Goal: Find specific page/section: Find specific page/section

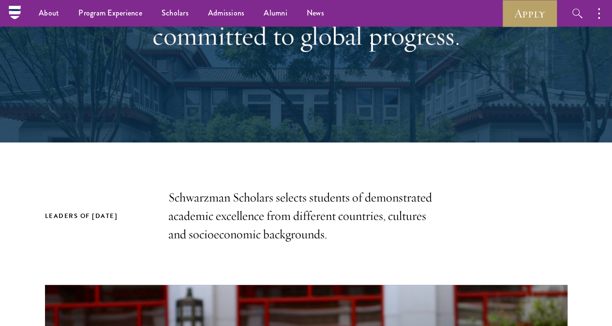
scroll to position [112, 0]
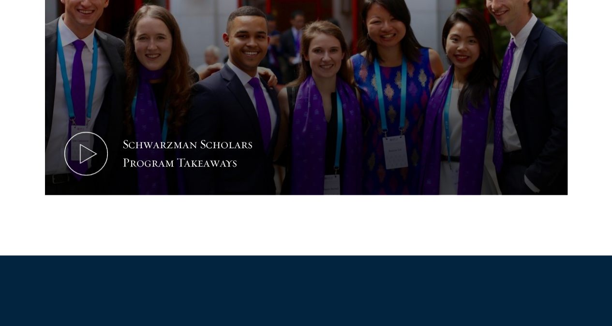
scroll to position [542, 0]
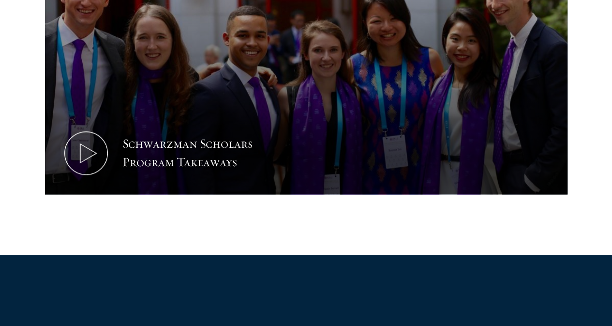
drag, startPoint x: 224, startPoint y: 128, endPoint x: 222, endPoint y: 133, distance: 5.0
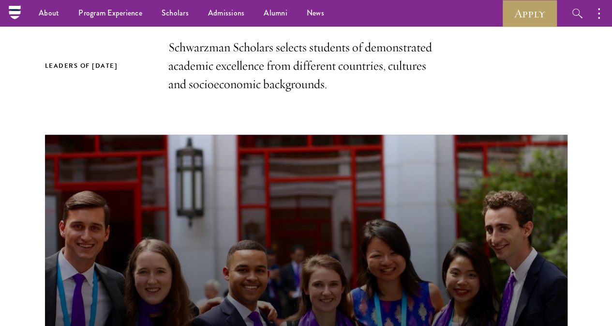
scroll to position [291, 0]
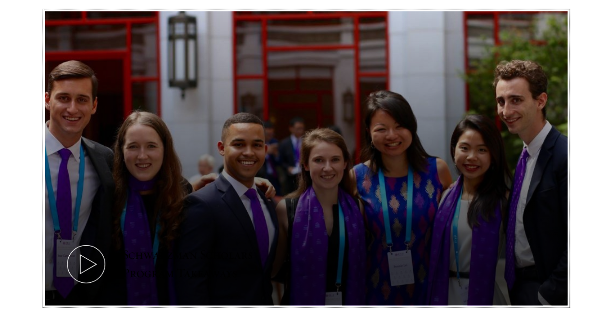
click at [108, 245] on icon at bounding box center [86, 264] width 44 height 44
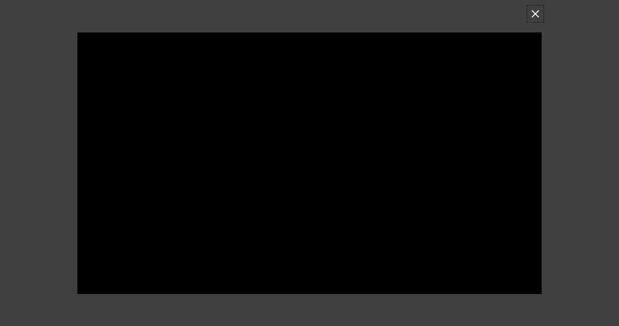
click at [532, 14] on button at bounding box center [535, 13] width 13 height 13
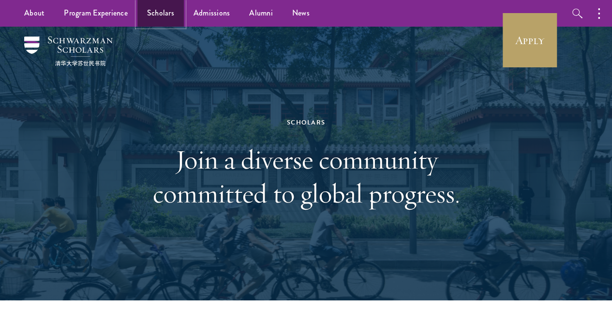
click at [158, 7] on link "Scholars" at bounding box center [160, 13] width 46 height 27
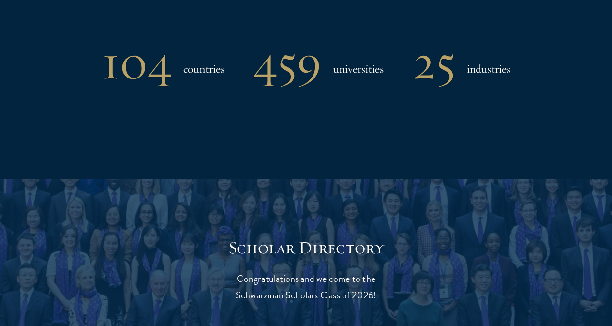
scroll to position [968, 0]
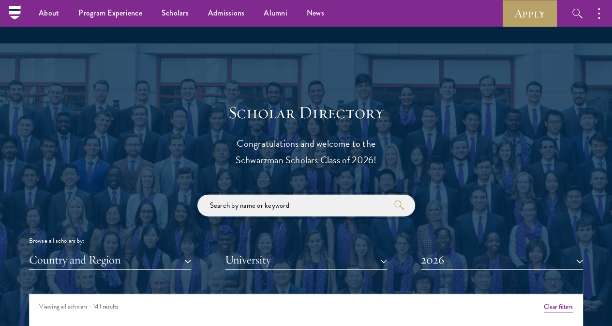
click at [240, 194] on input "search" at bounding box center [306, 205] width 218 height 22
type input "pallavi"
click button "submit" at bounding box center [0, 0] width 0 height 0
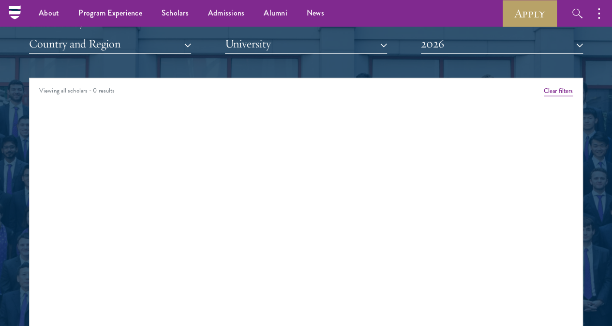
scroll to position [1116, 0]
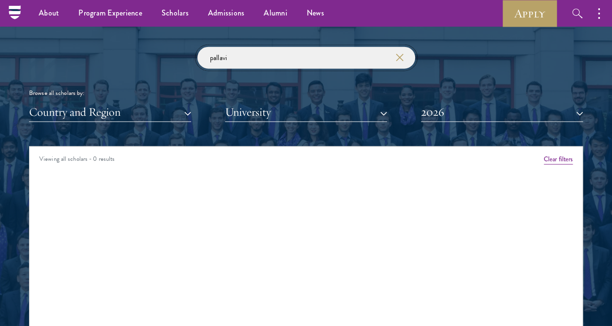
drag, startPoint x: 262, startPoint y: 36, endPoint x: 196, endPoint y: 32, distance: 66.4
click at [230, 47] on input "pallavi" at bounding box center [306, 58] width 218 height 22
drag, startPoint x: 256, startPoint y: 41, endPoint x: 250, endPoint y: 55, distance: 15.8
click at [209, 47] on input "pallavi" at bounding box center [306, 58] width 218 height 22
click at [435, 102] on button "2026" at bounding box center [502, 112] width 162 height 20
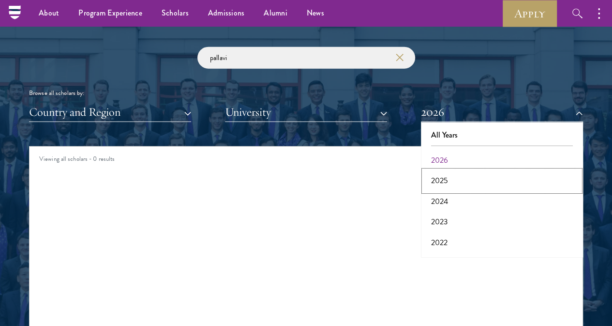
click at [446, 170] on button "2025" at bounding box center [502, 180] width 156 height 20
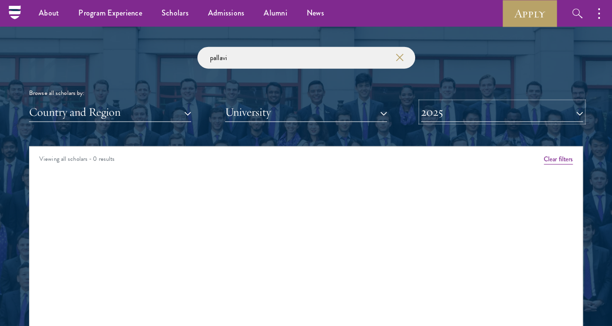
click at [454, 102] on button "2025" at bounding box center [502, 112] width 162 height 20
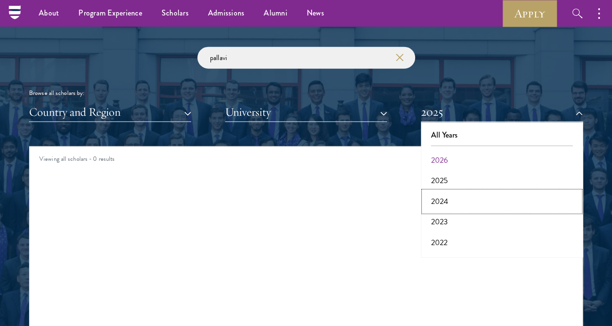
click at [438, 191] on button "2024" at bounding box center [502, 201] width 156 height 20
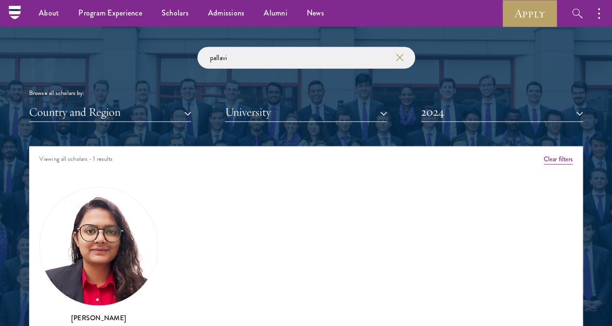
click at [78, 215] on div "Pallavi Sareen Class of 2023 - 2024 India - Govt Women's College Parade, Centra…" at bounding box center [98, 275] width 119 height 176
click at [104, 215] on img at bounding box center [99, 246] width 118 height 118
drag, startPoint x: 104, startPoint y: 215, endPoint x: 106, endPoint y: 244, distance: 29.6
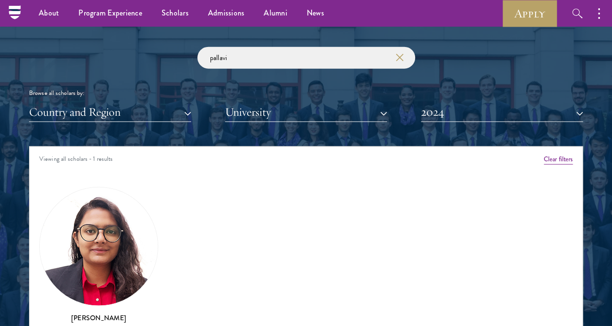
click at [104, 225] on img at bounding box center [99, 246] width 118 height 118
drag, startPoint x: 110, startPoint y: 282, endPoint x: 110, endPoint y: 292, distance: 9.7
